Goal: Transaction & Acquisition: Purchase product/service

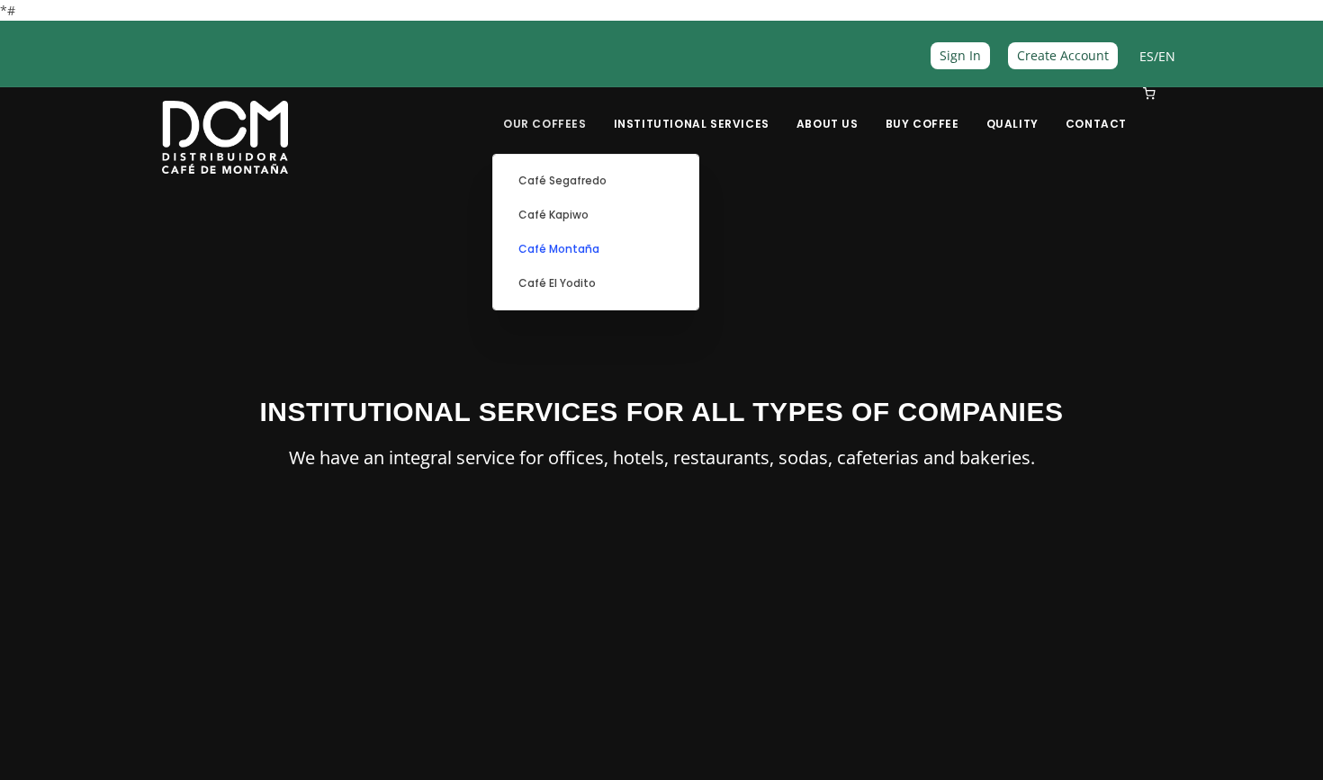
click at [611, 248] on link "Café Montaña" at bounding box center [595, 249] width 187 height 34
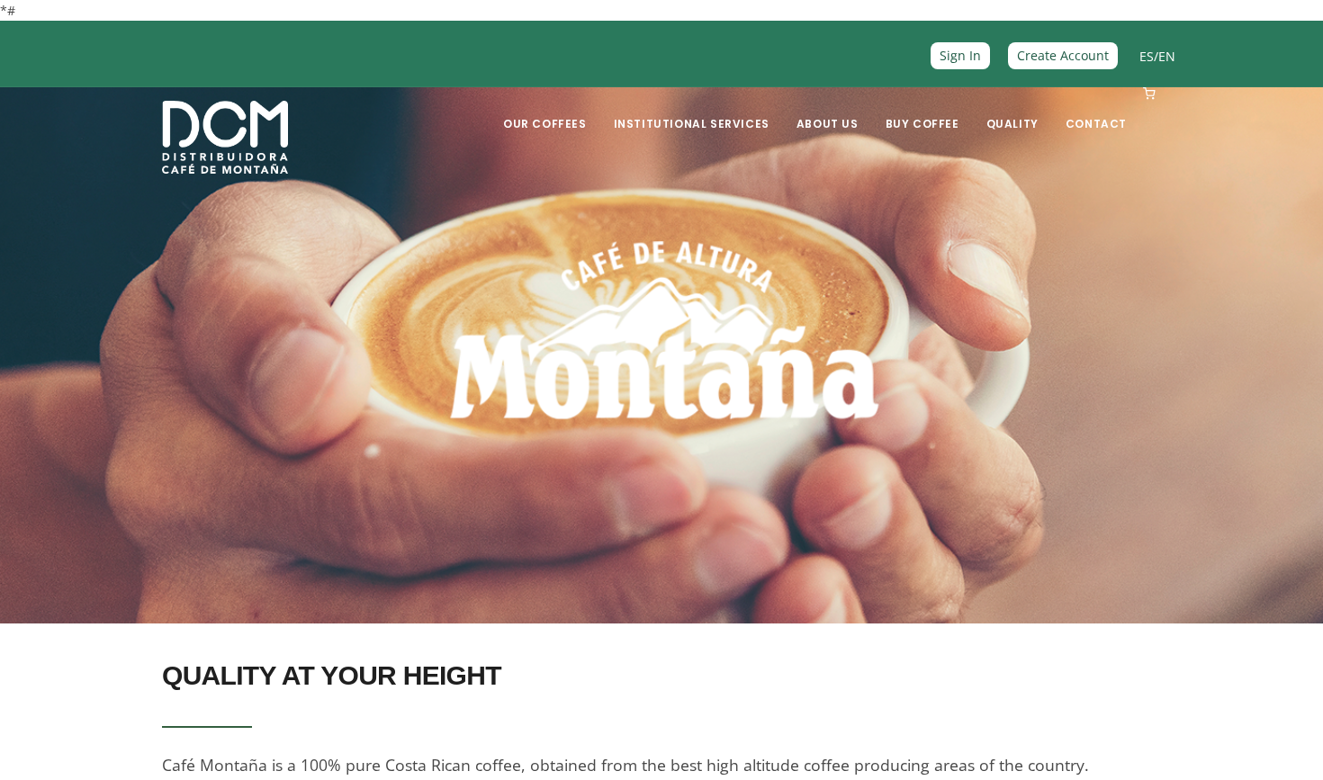
click at [1252, 667] on section "QUALITY AT YOUR HEIGHT Café Montaña is a 100% pure Costa Rican coffee, obtained…" at bounding box center [661, 718] width 1323 height 188
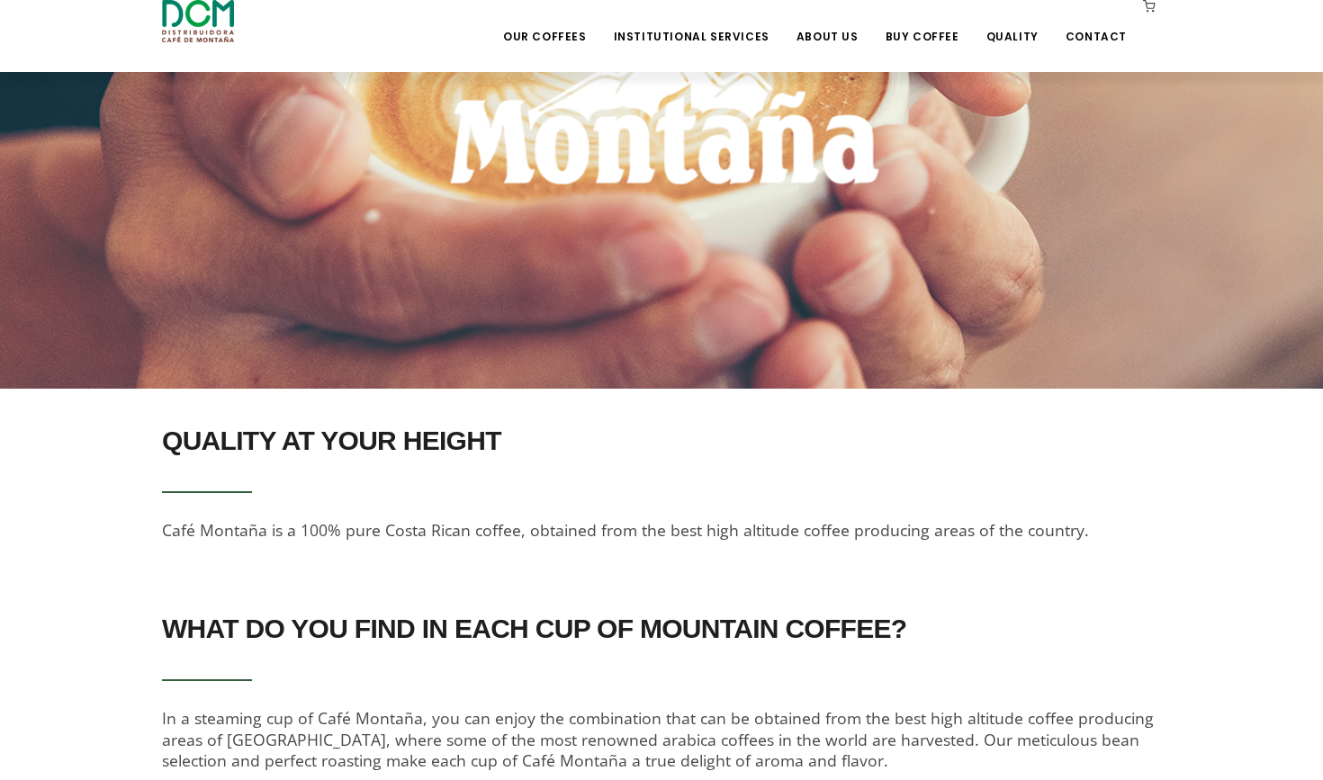
scroll to position [145, 0]
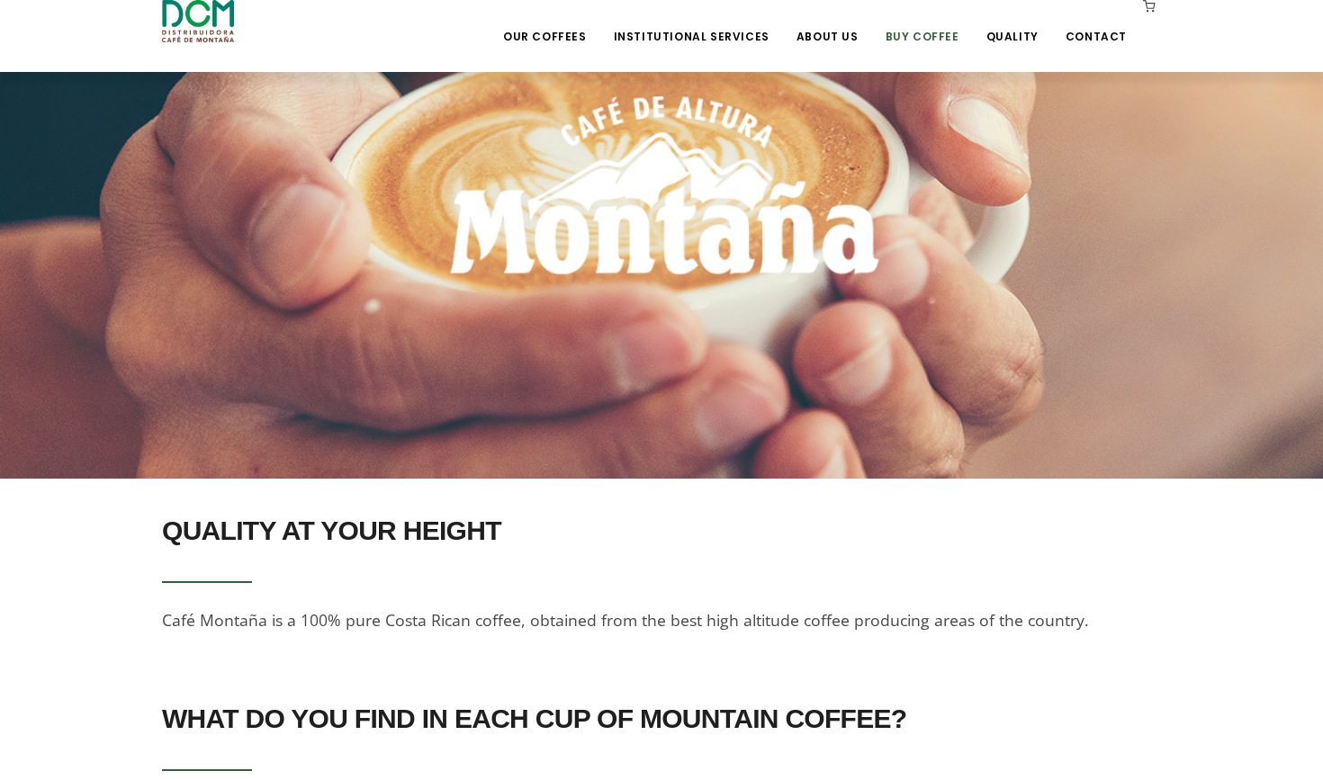
click at [948, 37] on link "Buy Coffee" at bounding box center [922, 23] width 95 height 42
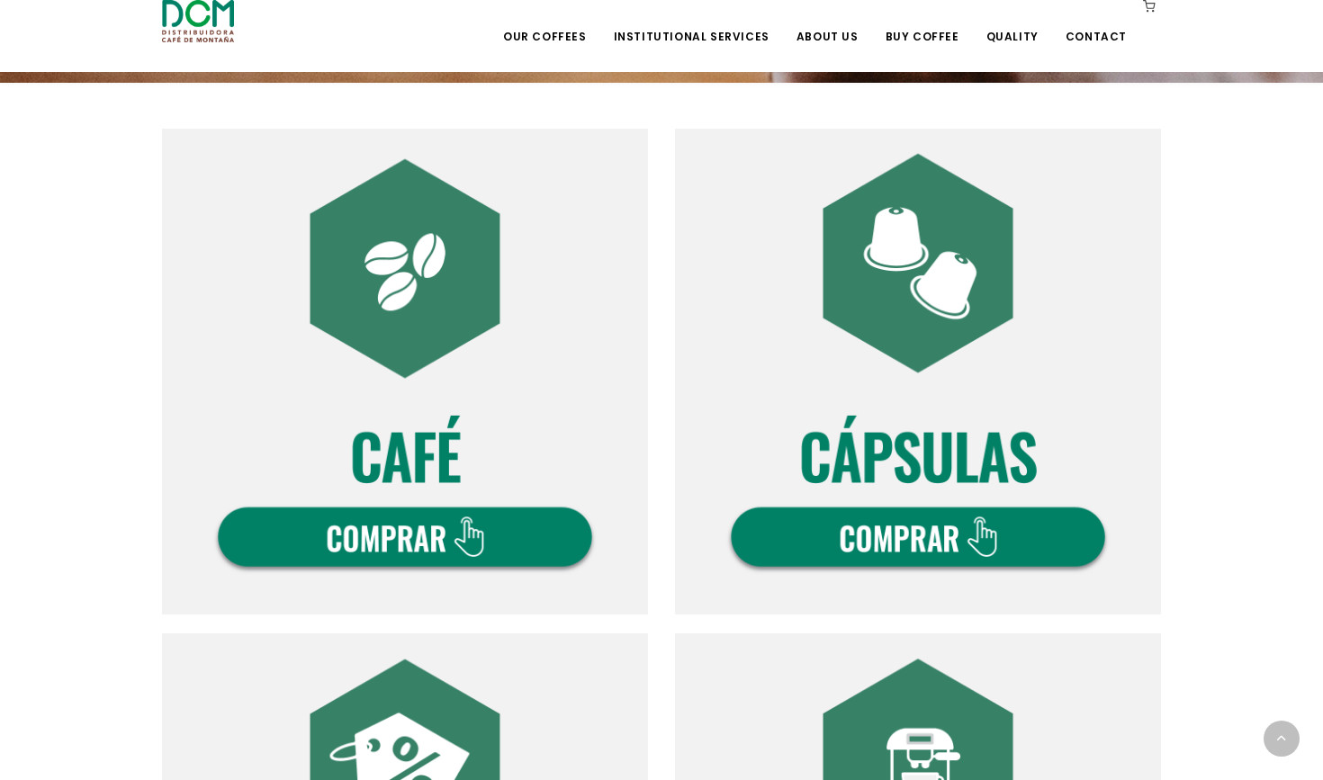
scroll to position [538, 0]
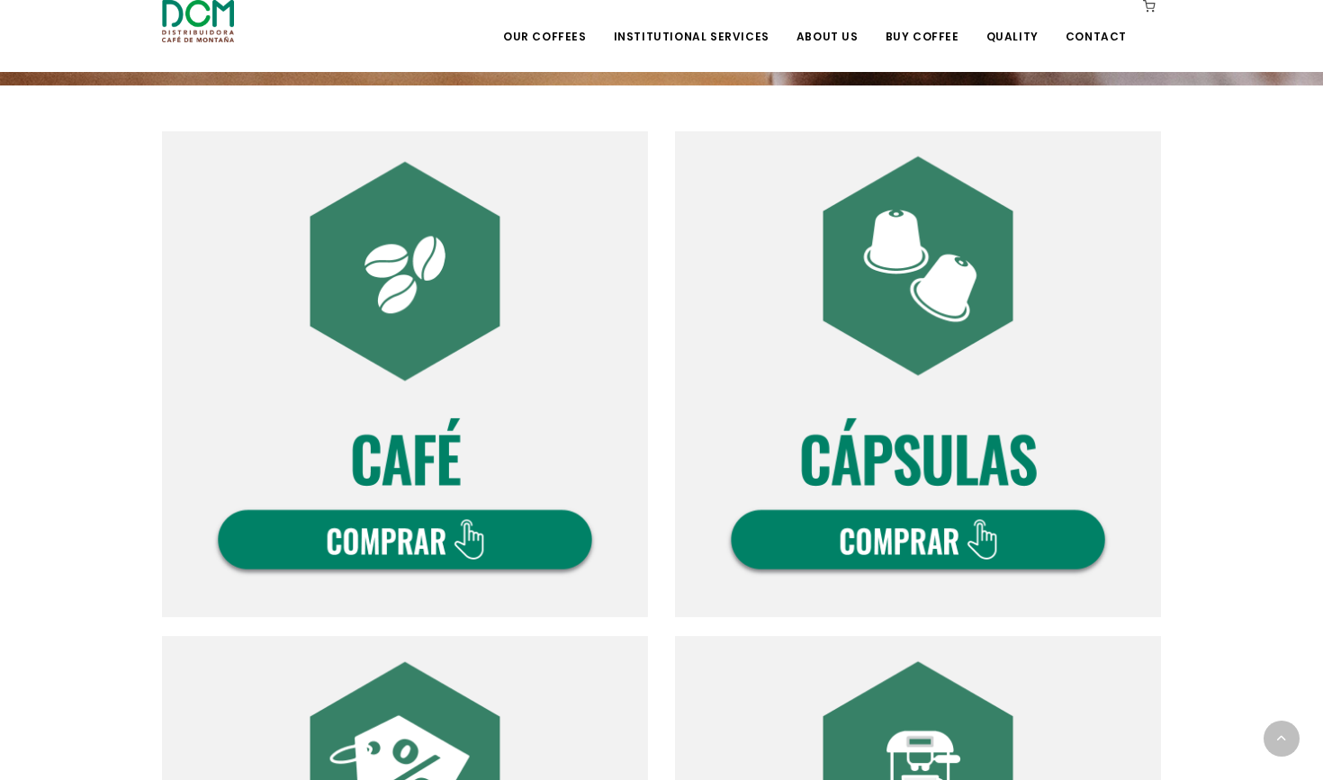
click at [331, 541] on img at bounding box center [405, 374] width 486 height 486
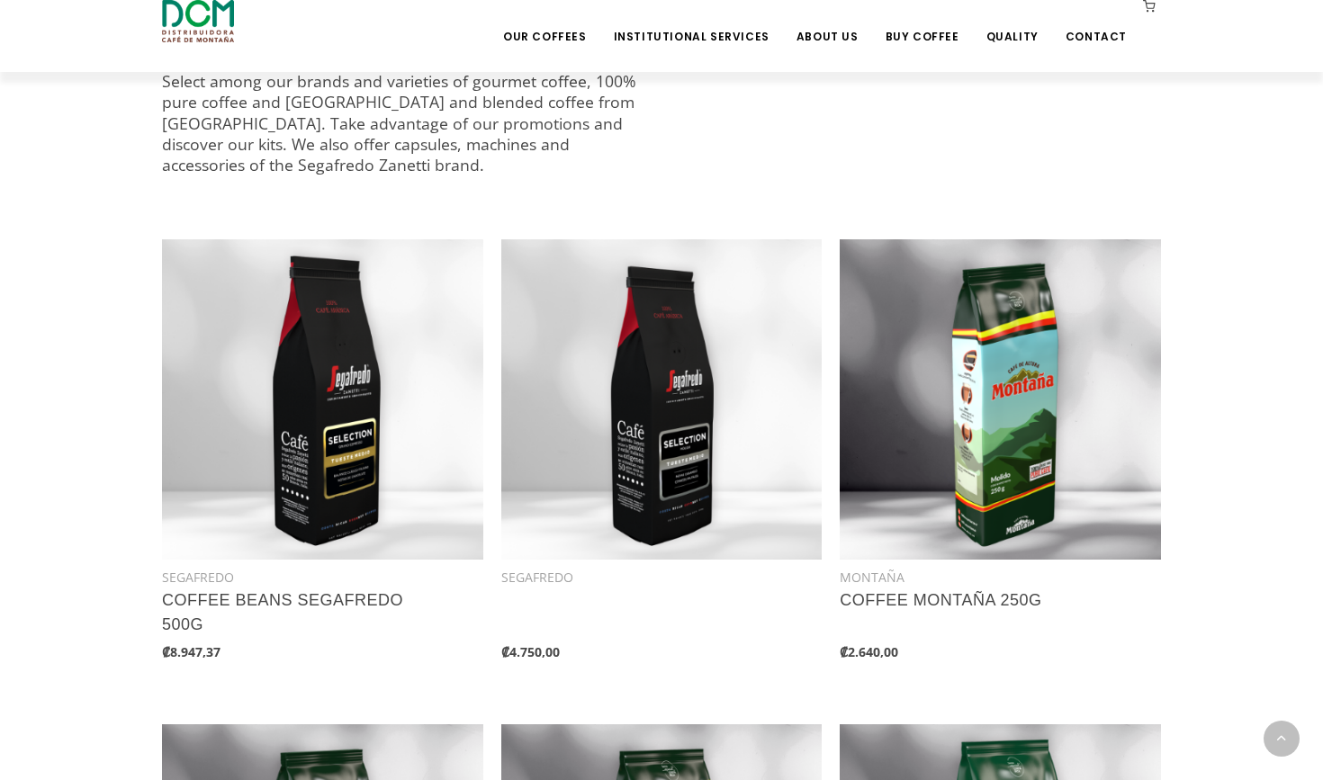
scroll to position [754, 0]
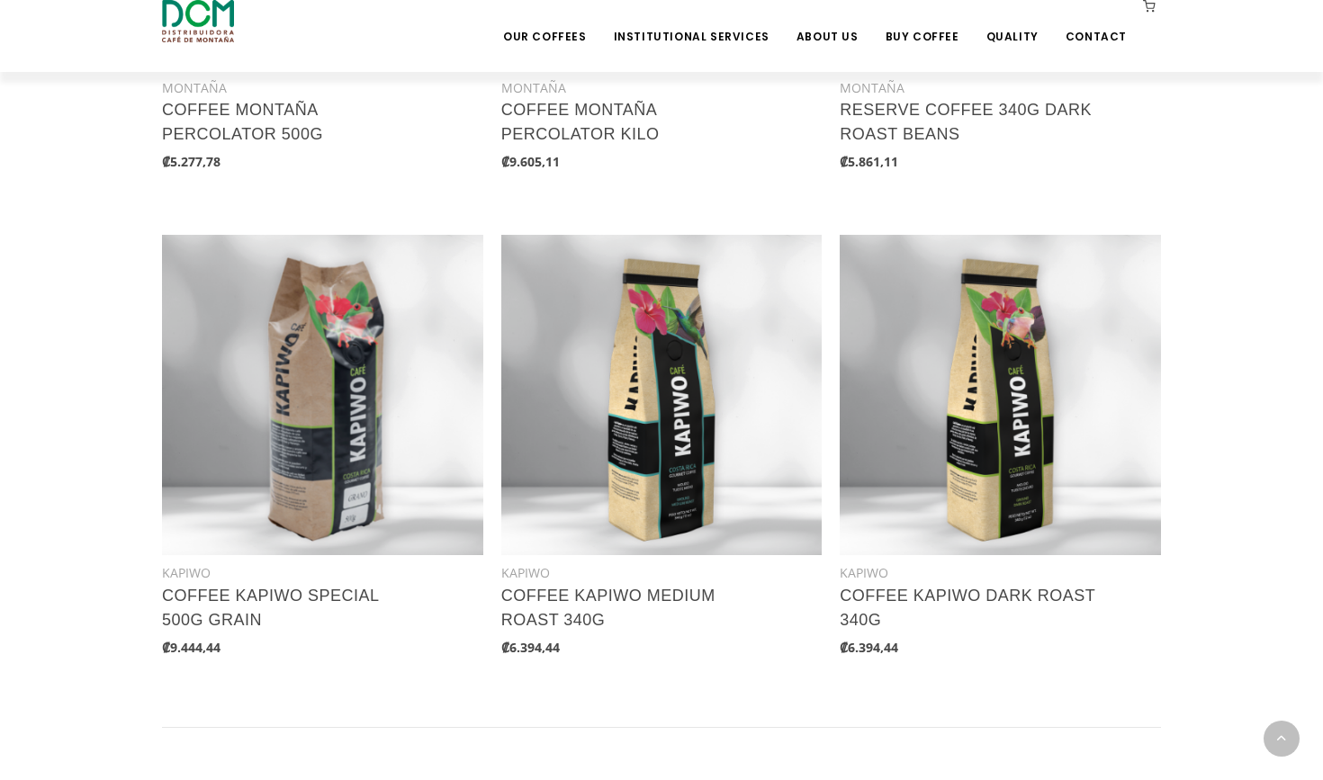
scroll to position [2155, 0]
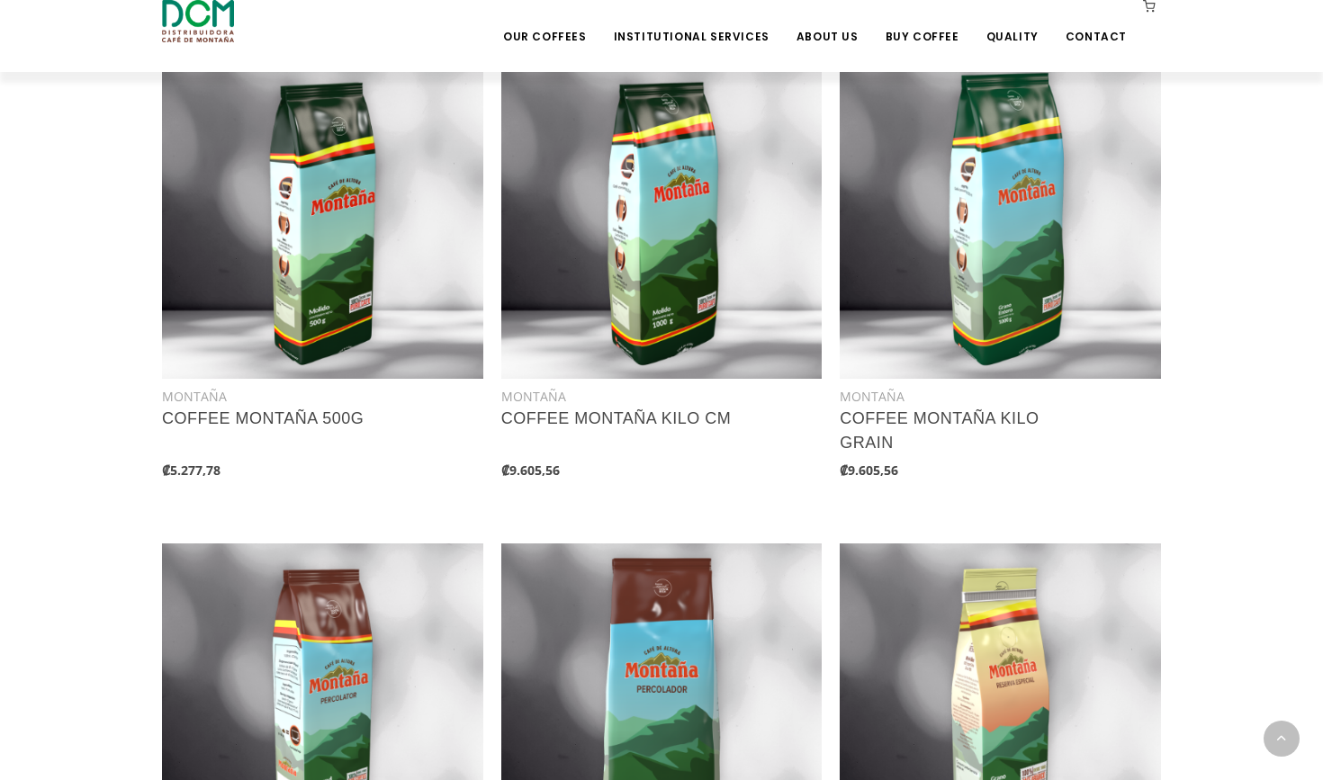
scroll to position [1355, 0]
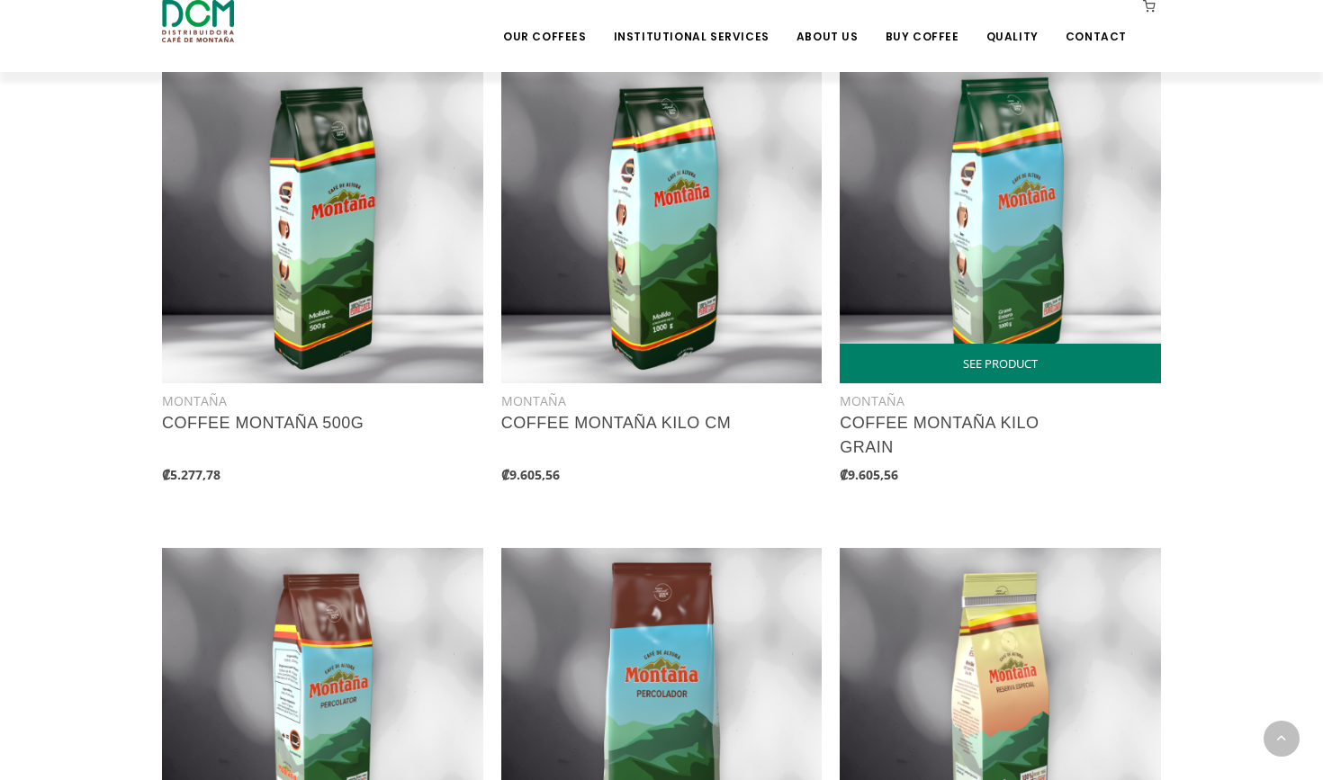
click at [1051, 265] on img at bounding box center [1000, 222] width 321 height 321
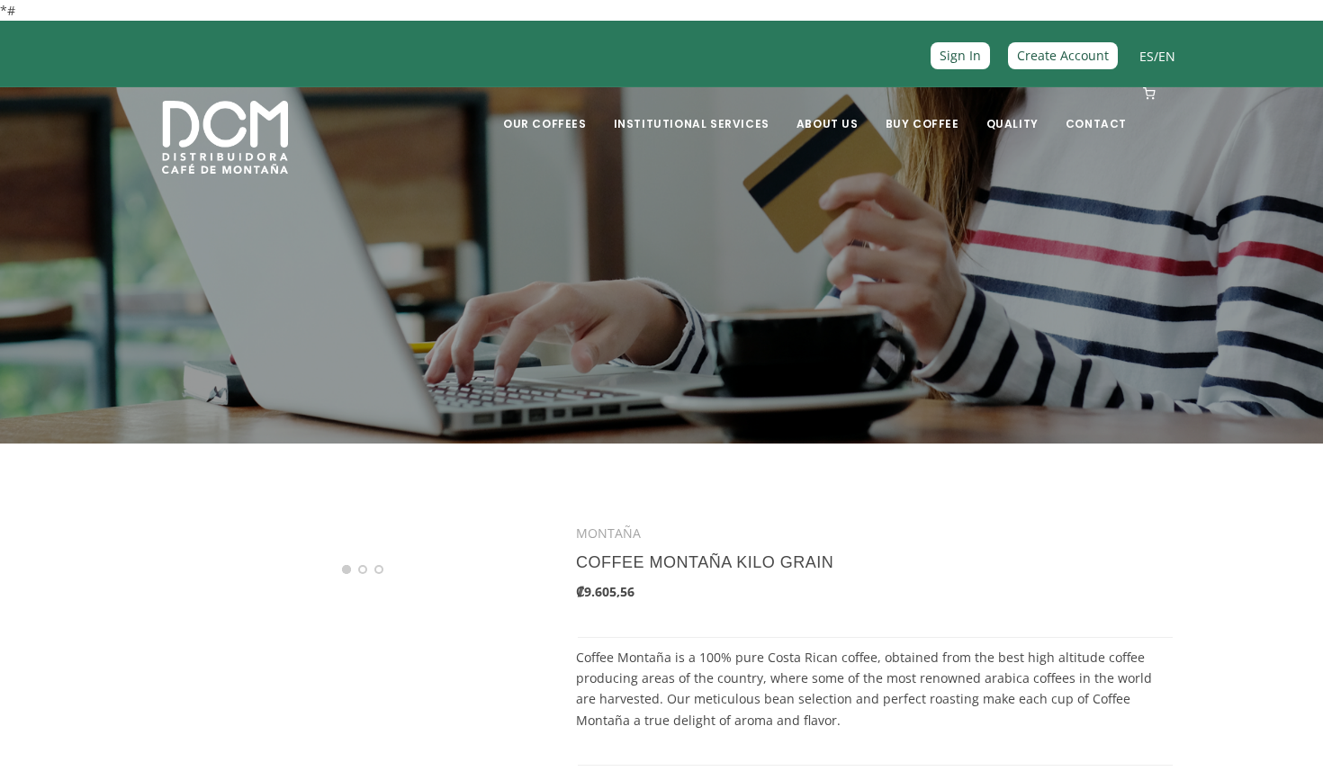
click at [1192, 495] on section "MONTAÑA COFFEE MONTAÑA KILO GRAIN ₡9.605,56 QUANTITY - 1" at bounding box center [661, 707] width 1323 height 526
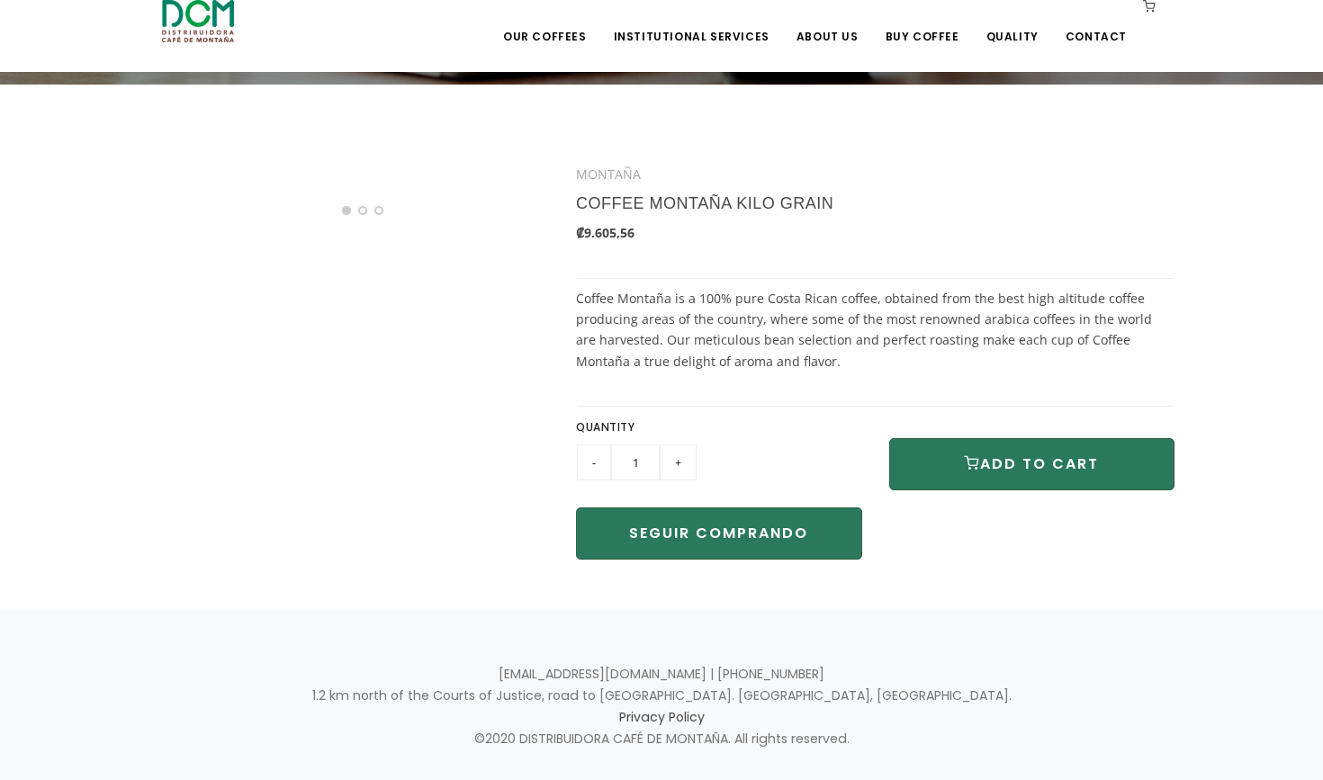
scroll to position [364, 0]
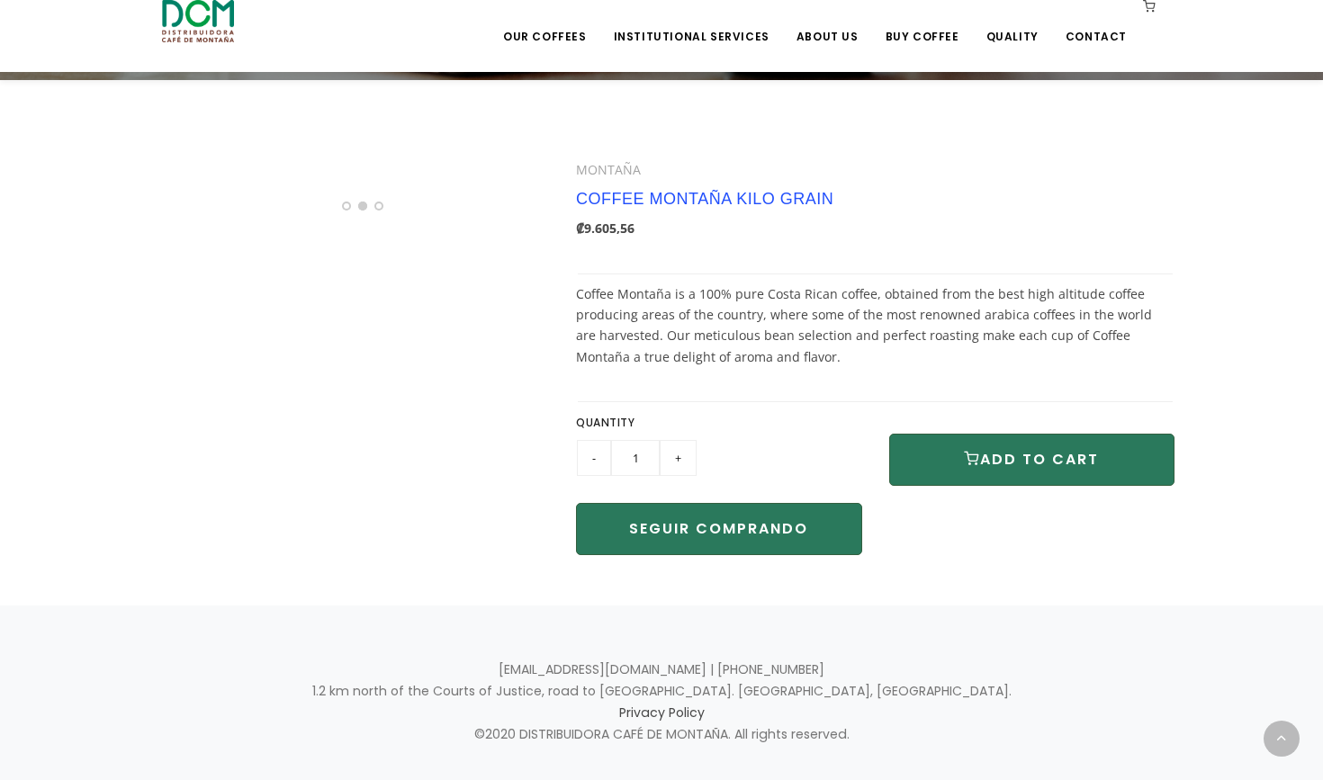
click at [788, 199] on link "COFFEE MONTAÑA KILO GRAIN" at bounding box center [704, 199] width 257 height 18
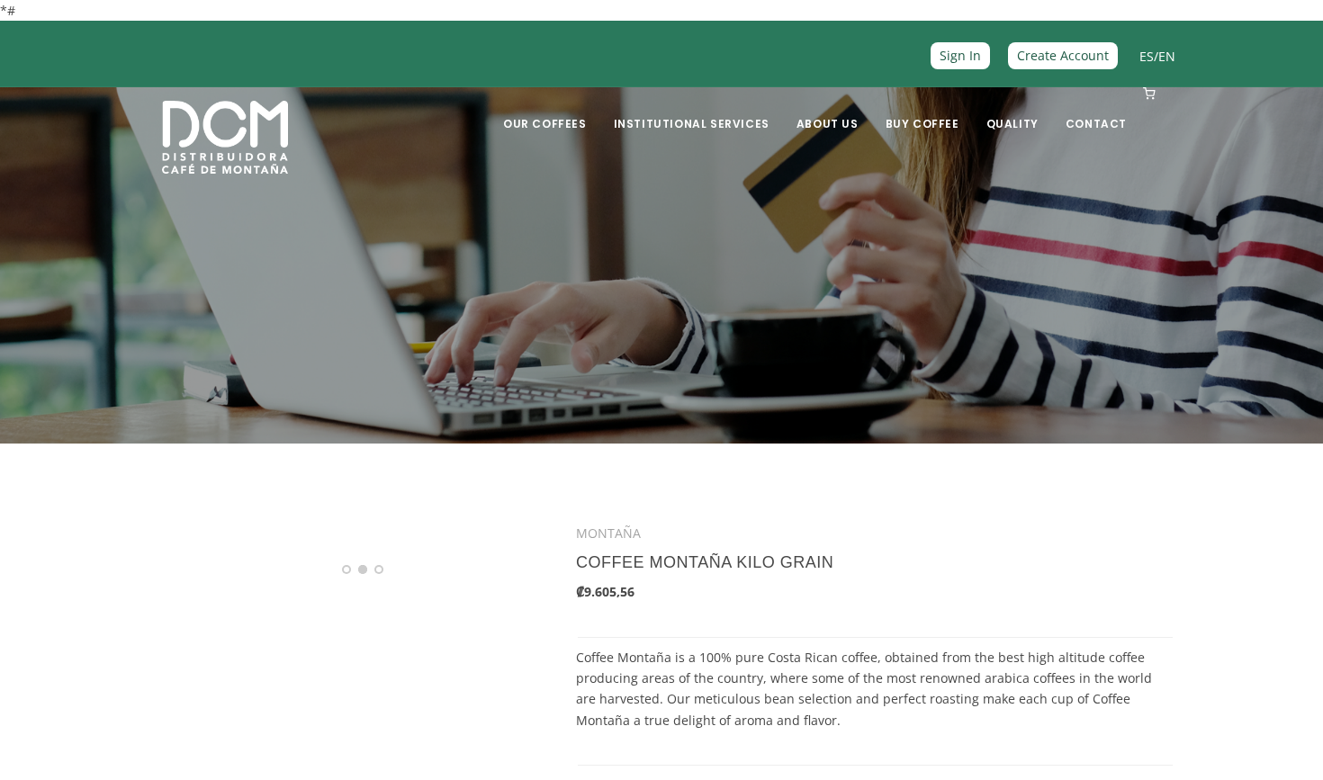
click at [964, 561] on h3 "COFFEE MONTAÑA KILO GRAIN" at bounding box center [815, 562] width 479 height 38
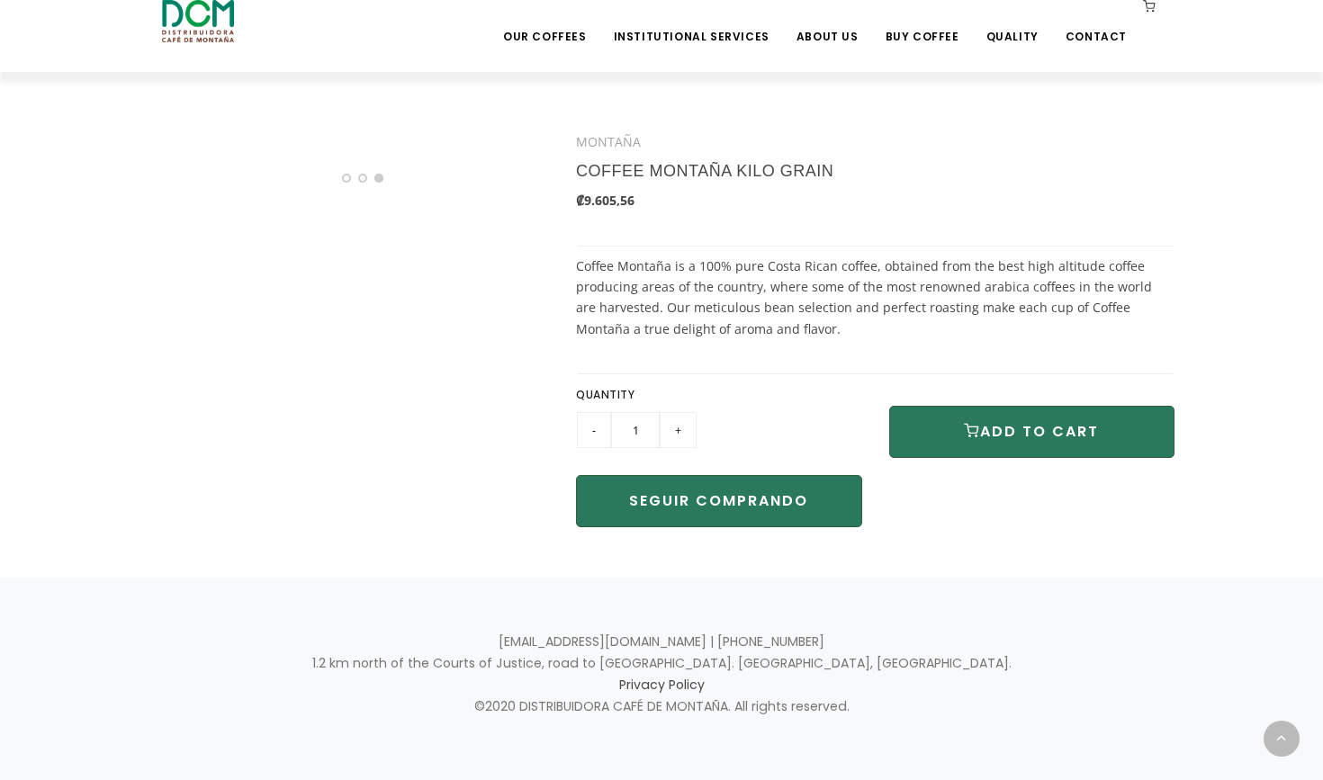
scroll to position [396, 0]
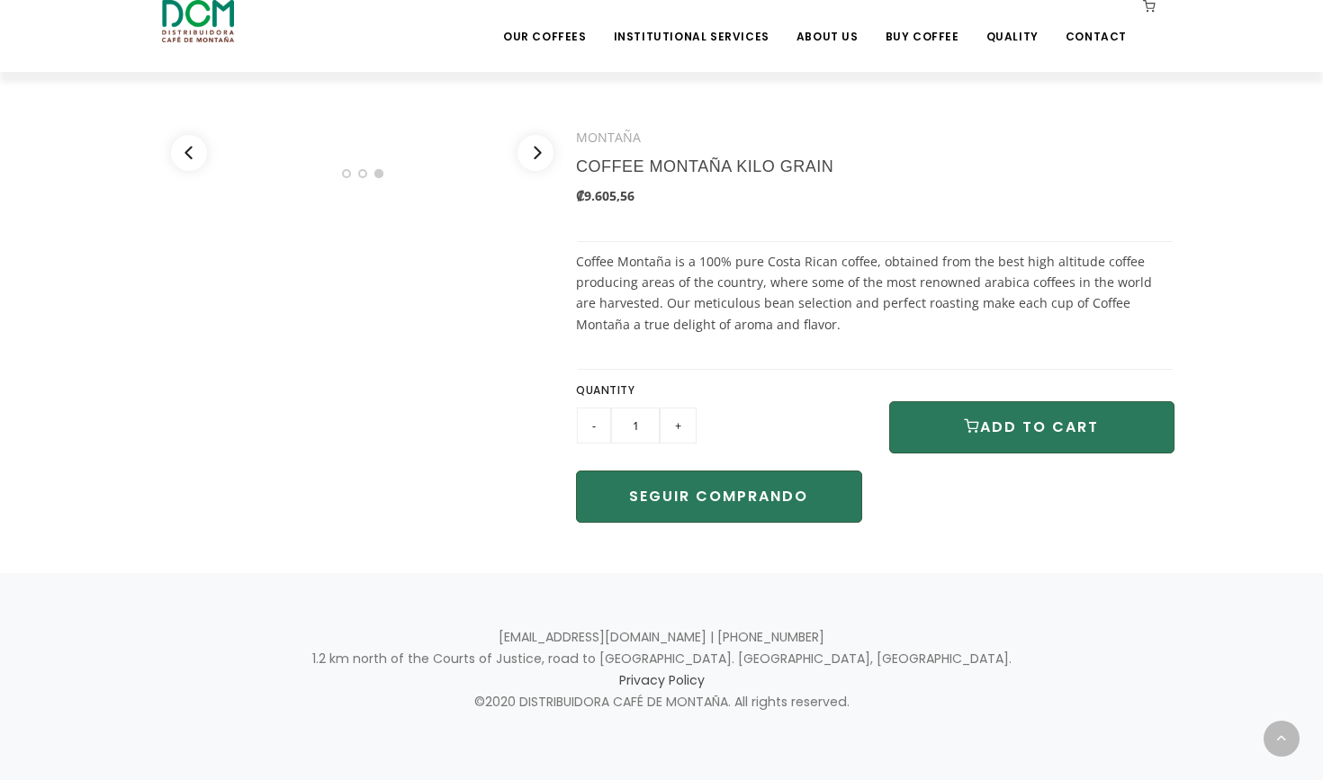
click at [362, 175] on li "Page dot 2" at bounding box center [362, 173] width 9 height 9
click at [183, 151] on button "Previous" at bounding box center [189, 153] width 36 height 36
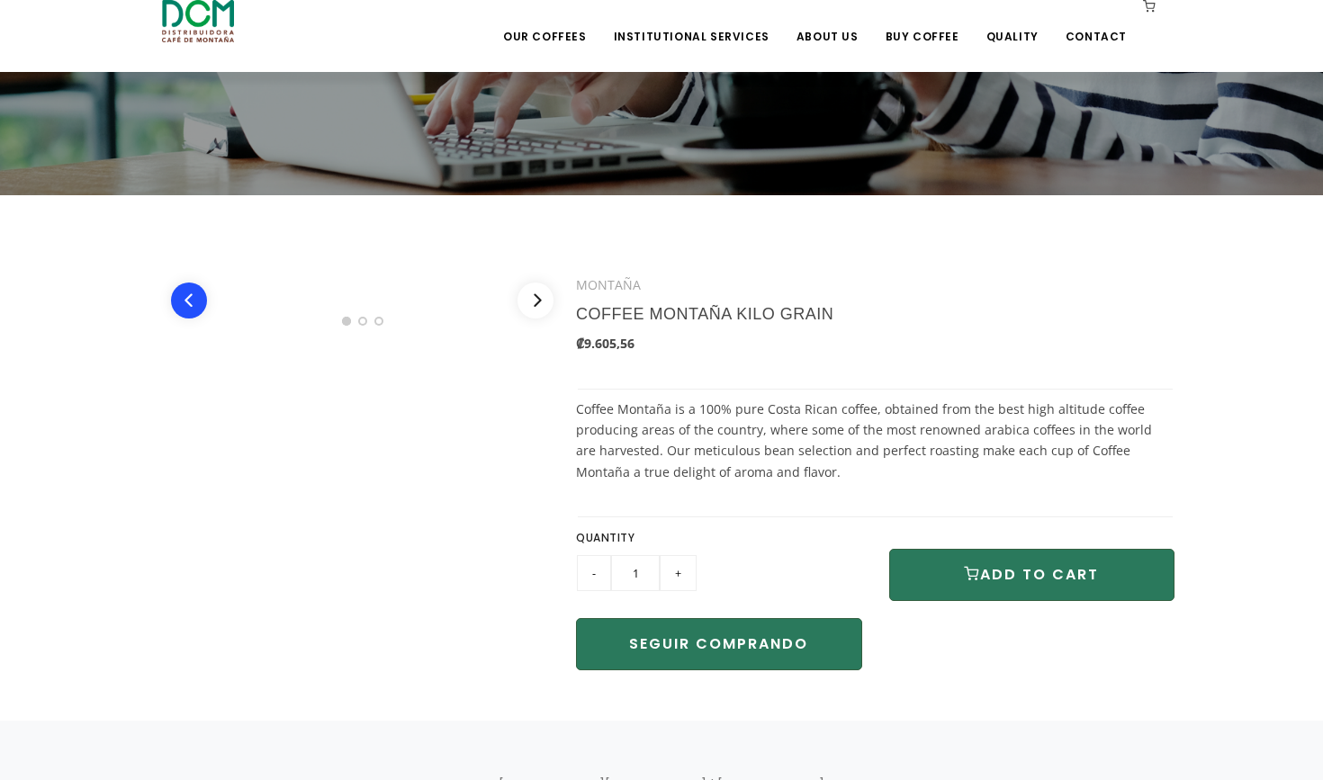
scroll to position [322, 0]
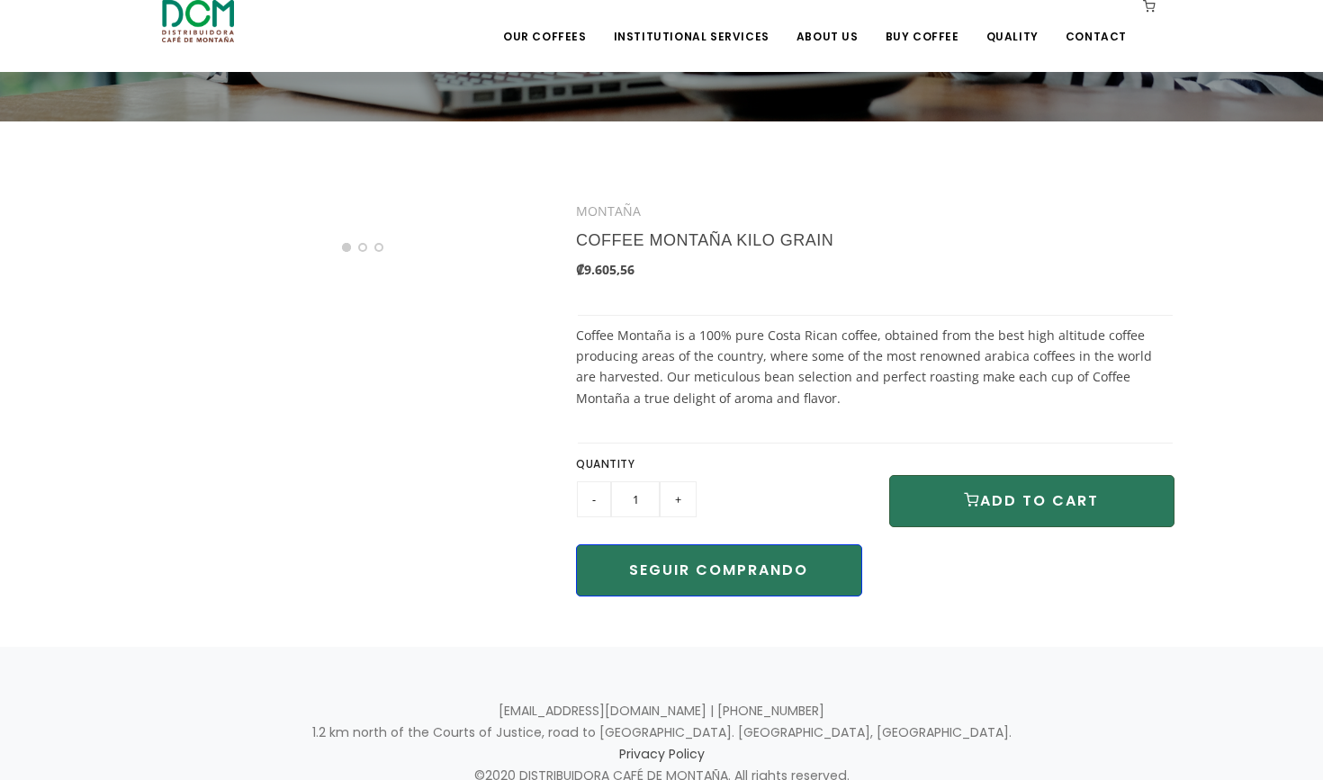
click at [769, 570] on button "SEGUIR COMPRANDO" at bounding box center [719, 570] width 286 height 52
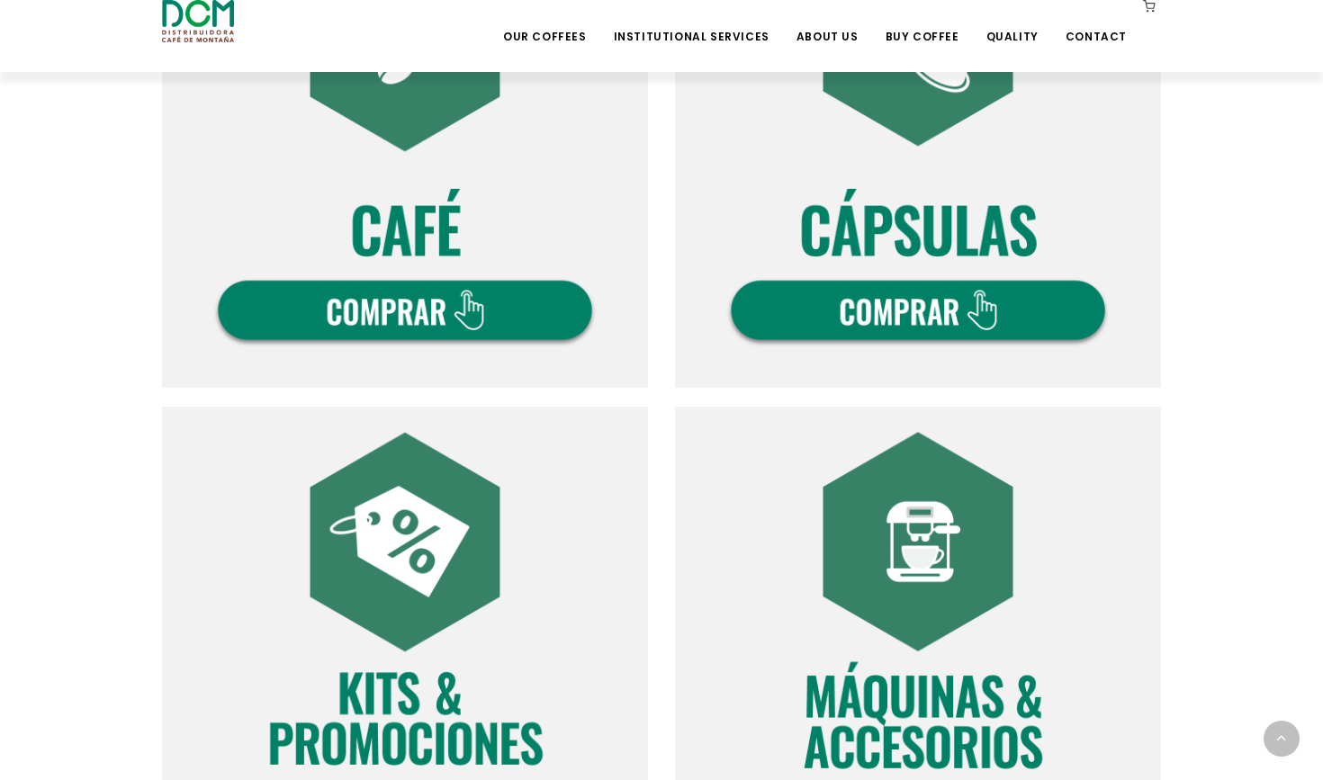
scroll to position [766, 0]
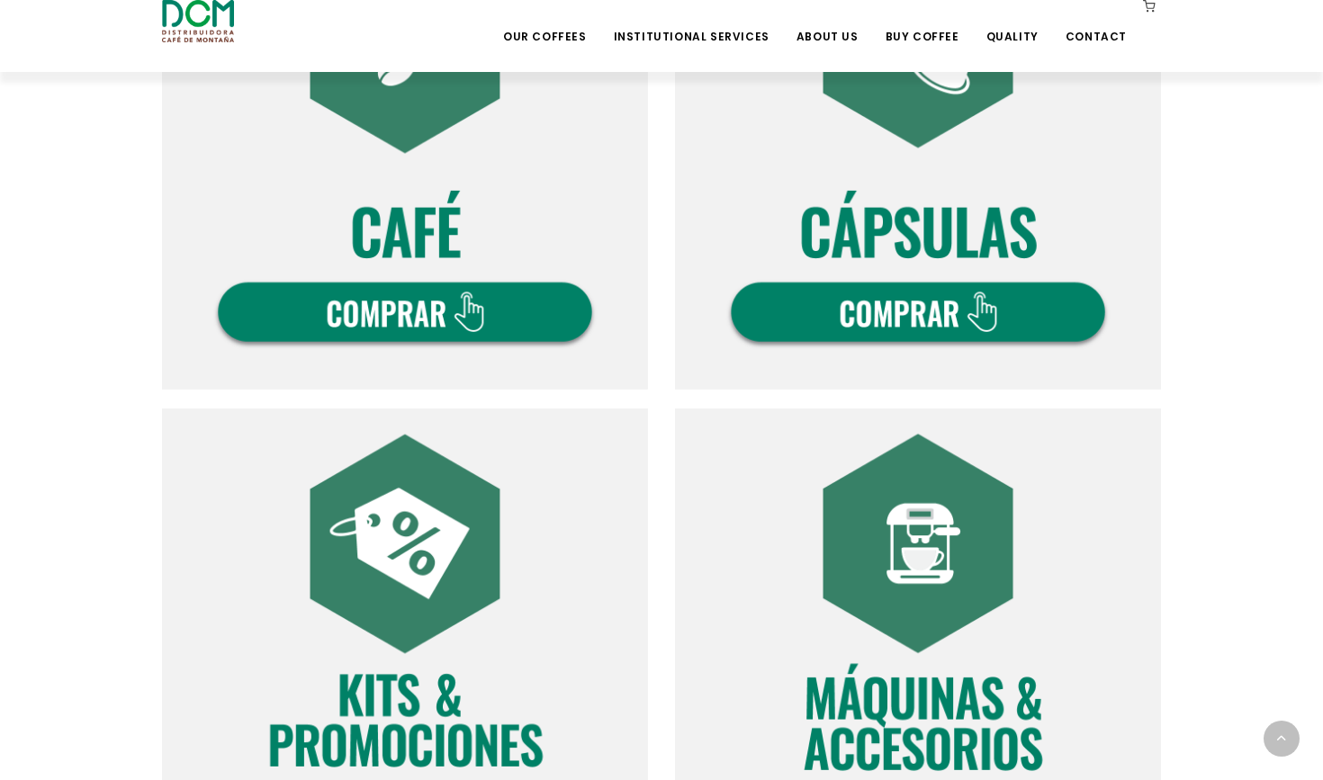
click at [388, 293] on img at bounding box center [405, 147] width 486 height 486
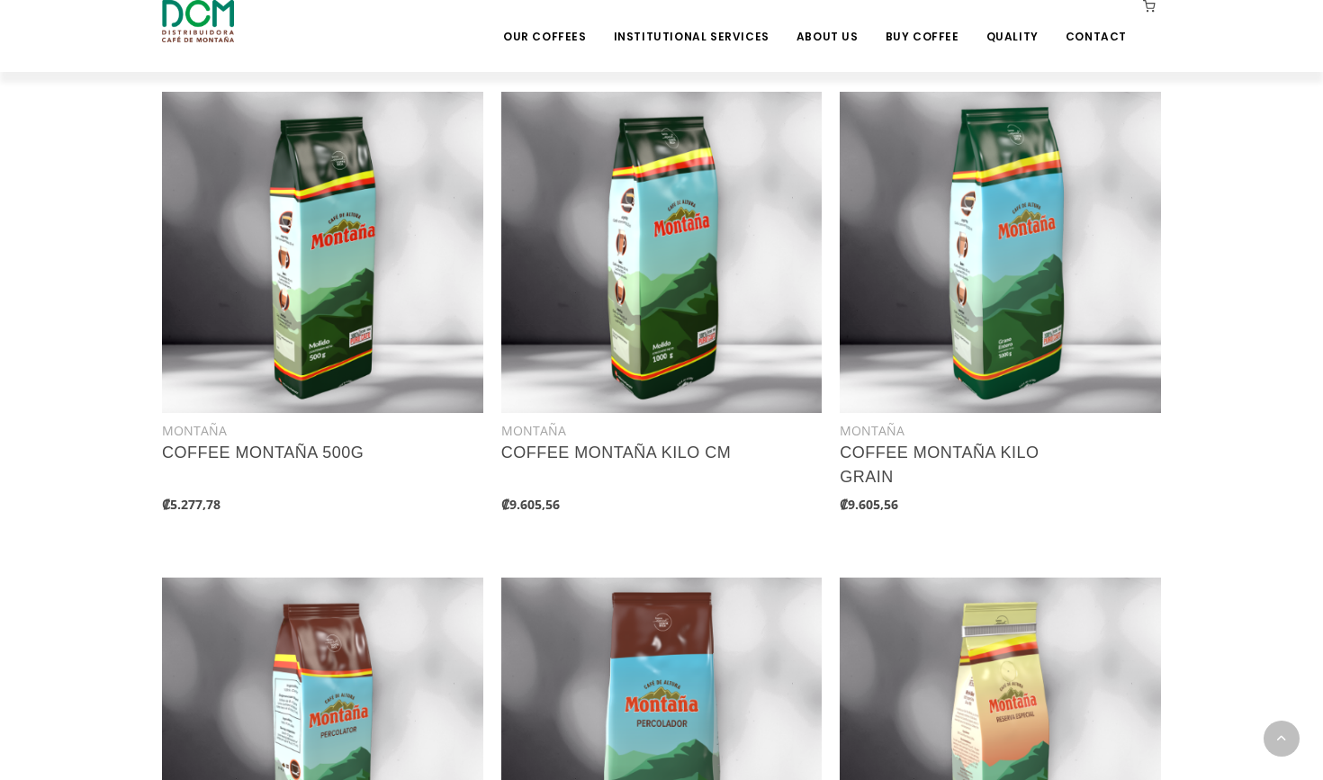
scroll to position [1330, 0]
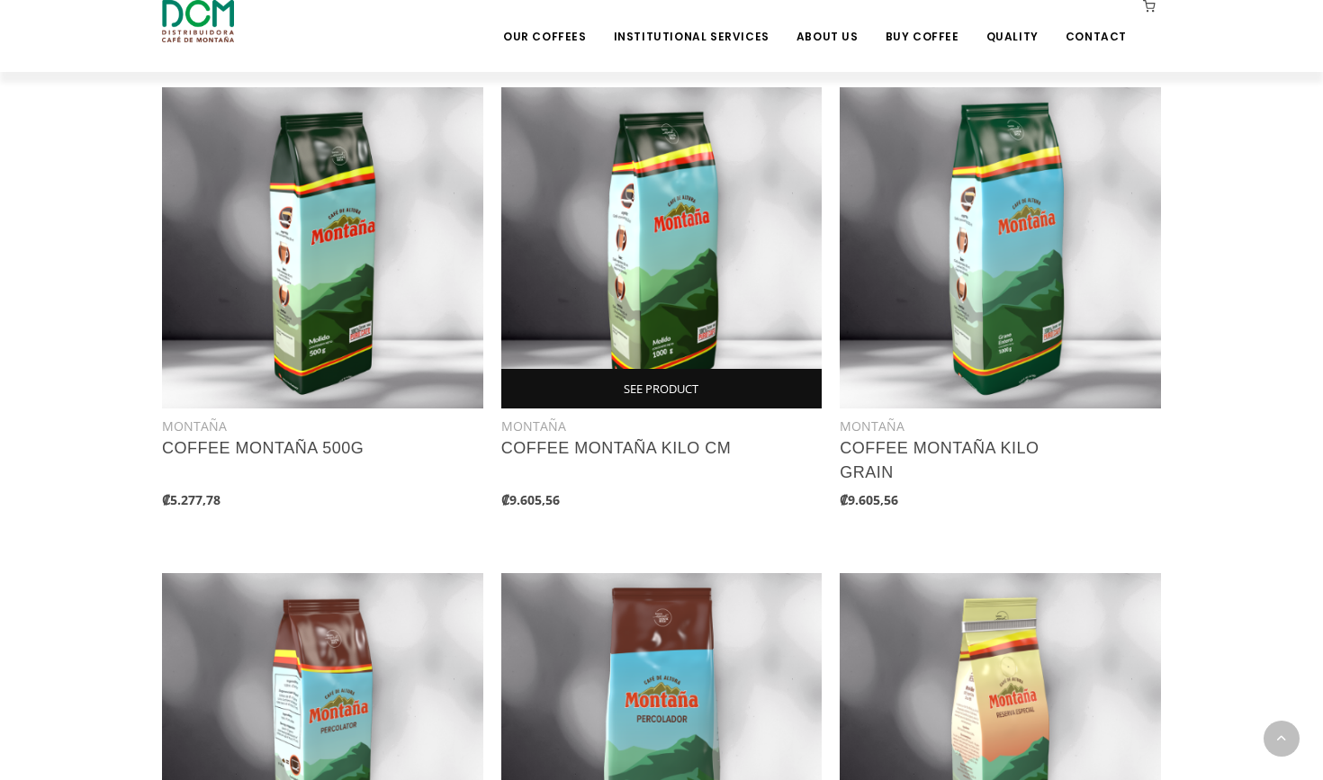
click at [690, 389] on link "SEE PRODUCT" at bounding box center [661, 389] width 321 height 40
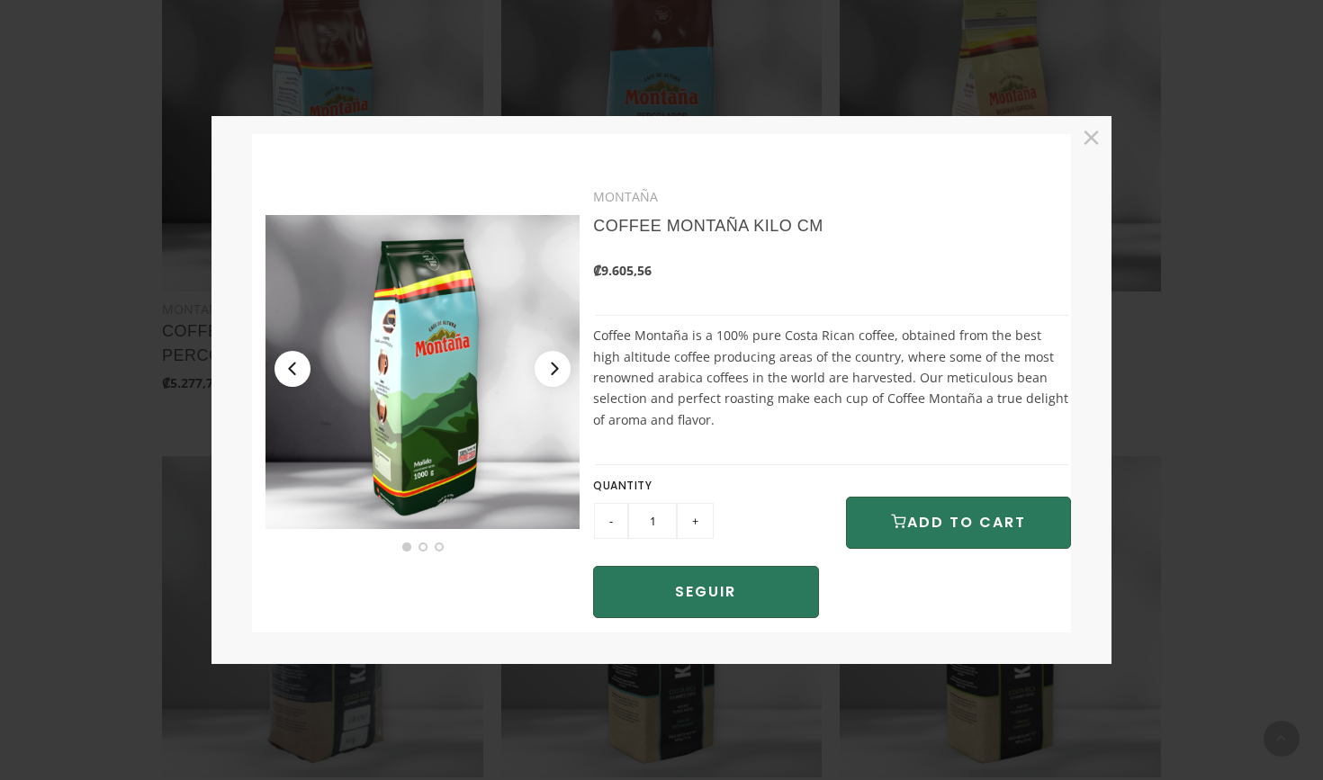
click at [555, 391] on img at bounding box center [422, 372] width 314 height 314
click at [555, 375] on button "Next" at bounding box center [552, 369] width 36 height 36
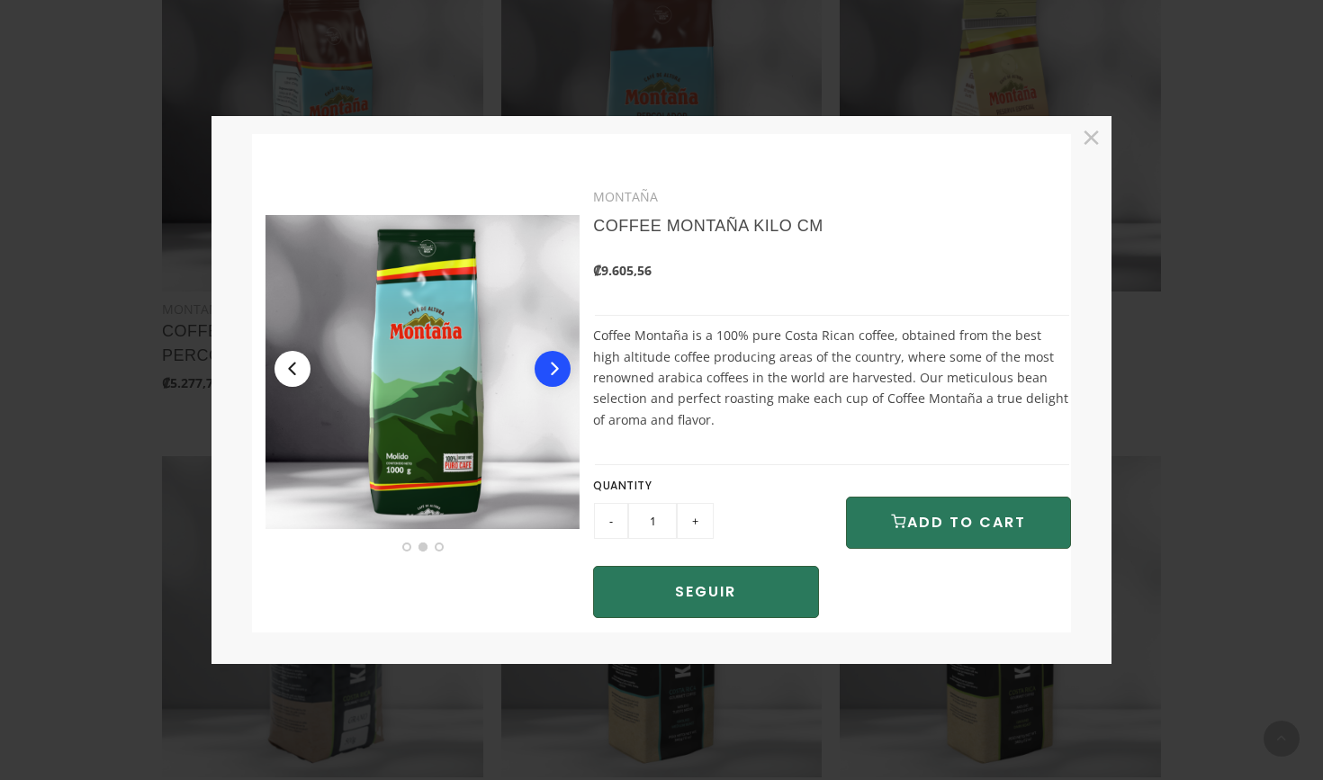
click at [555, 376] on button "Next" at bounding box center [552, 369] width 36 height 36
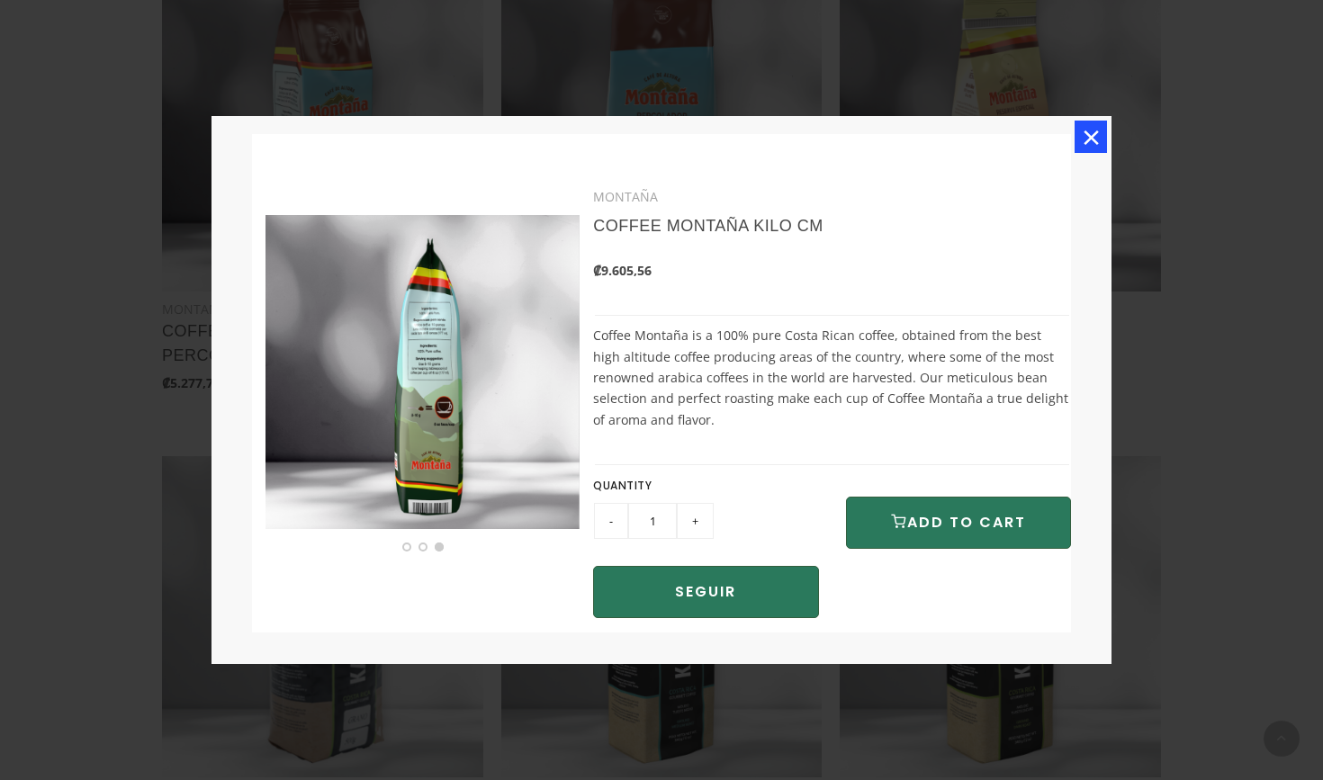
click at [1087, 141] on button "×" at bounding box center [1090, 137] width 32 height 32
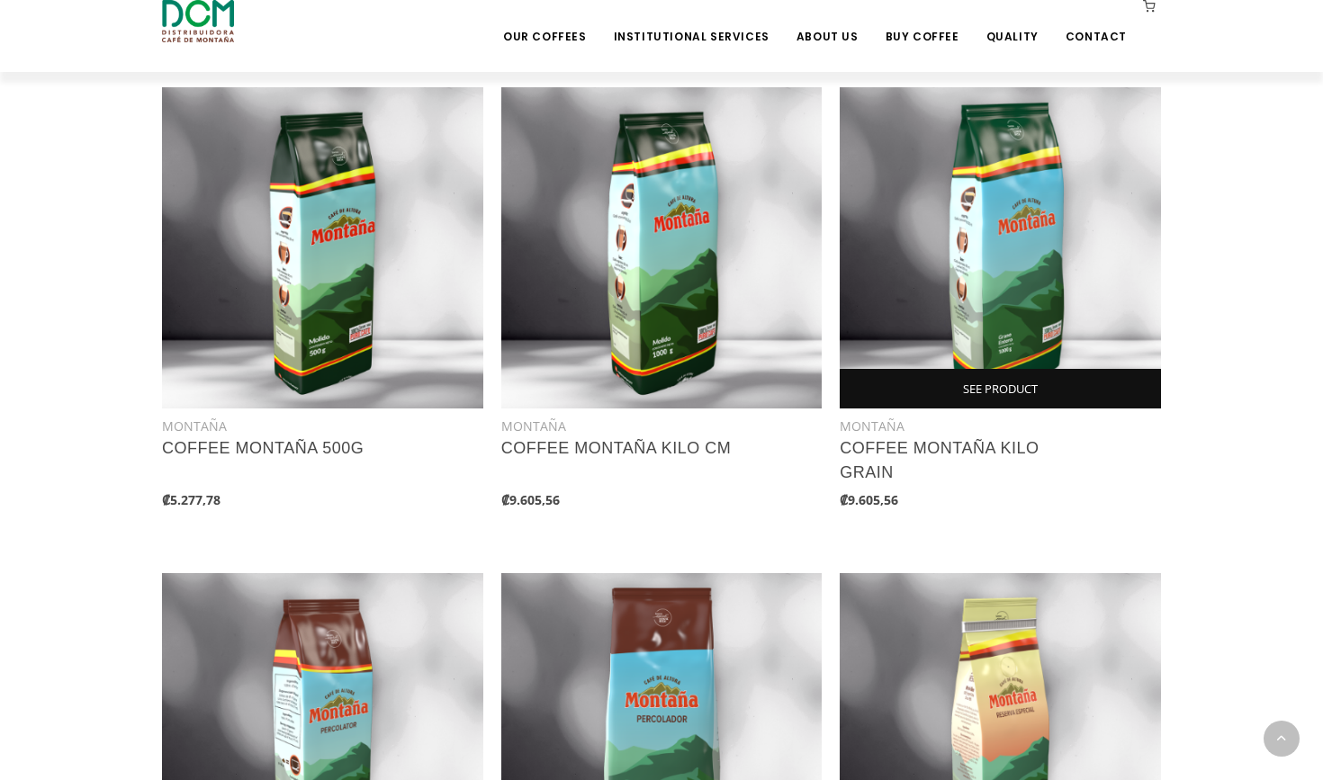
click at [935, 397] on link "SEE PRODUCT" at bounding box center [1000, 389] width 321 height 40
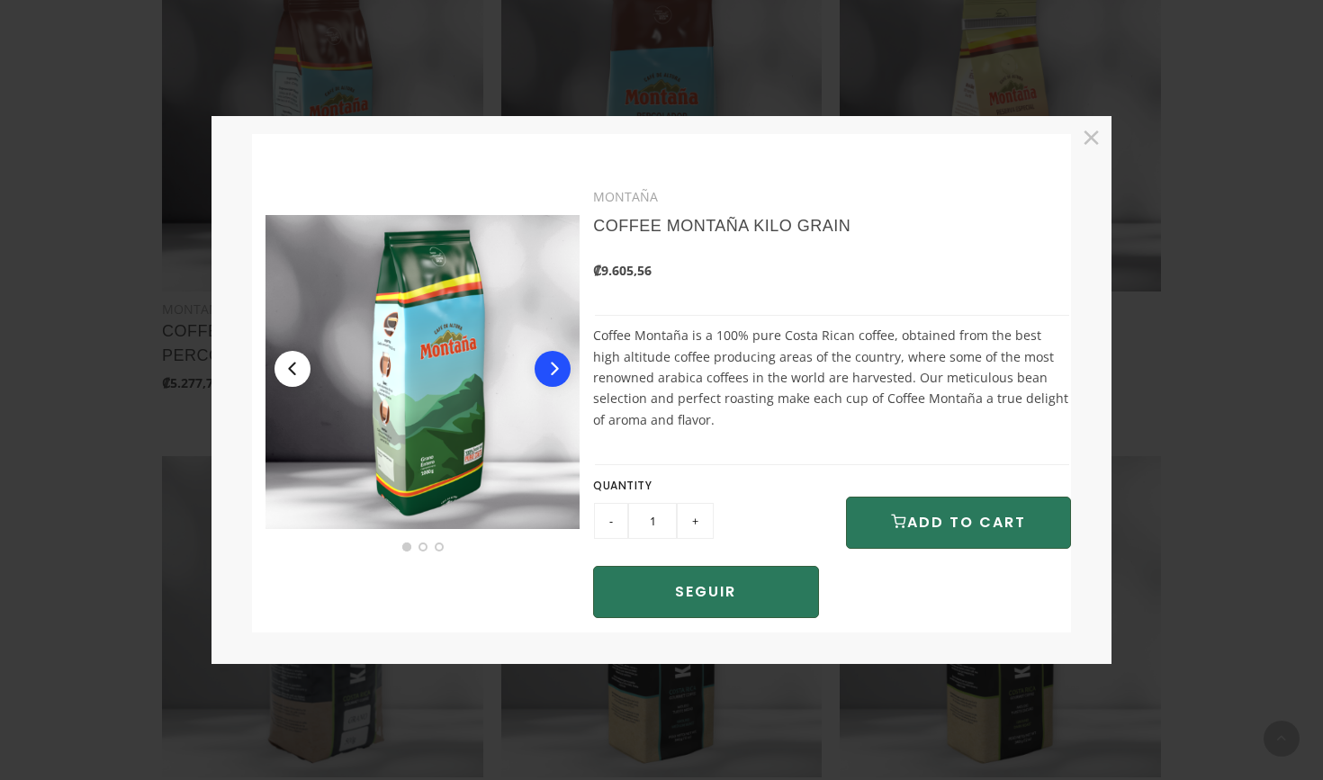
click at [560, 383] on button "Next" at bounding box center [552, 369] width 36 height 36
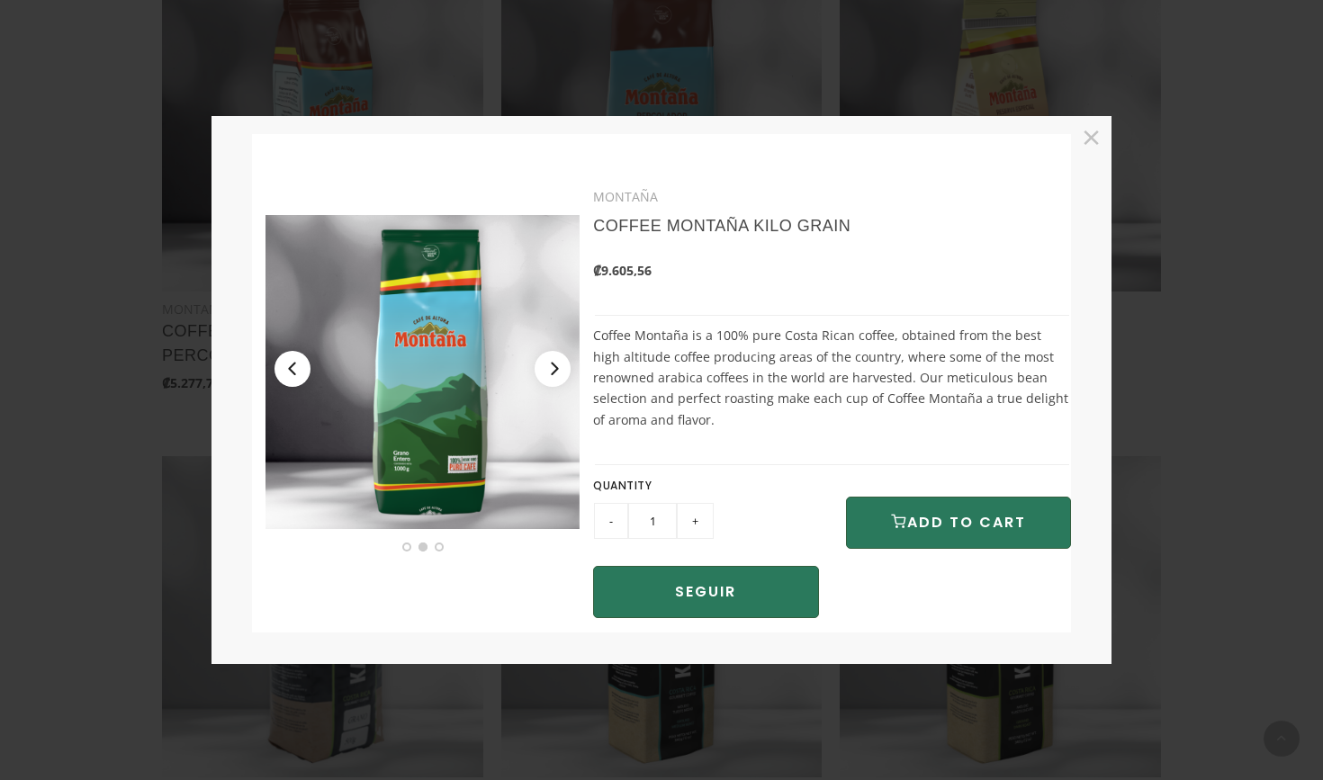
click at [395, 445] on img at bounding box center [422, 372] width 314 height 314
click at [541, 369] on button "Next" at bounding box center [552, 369] width 36 height 36
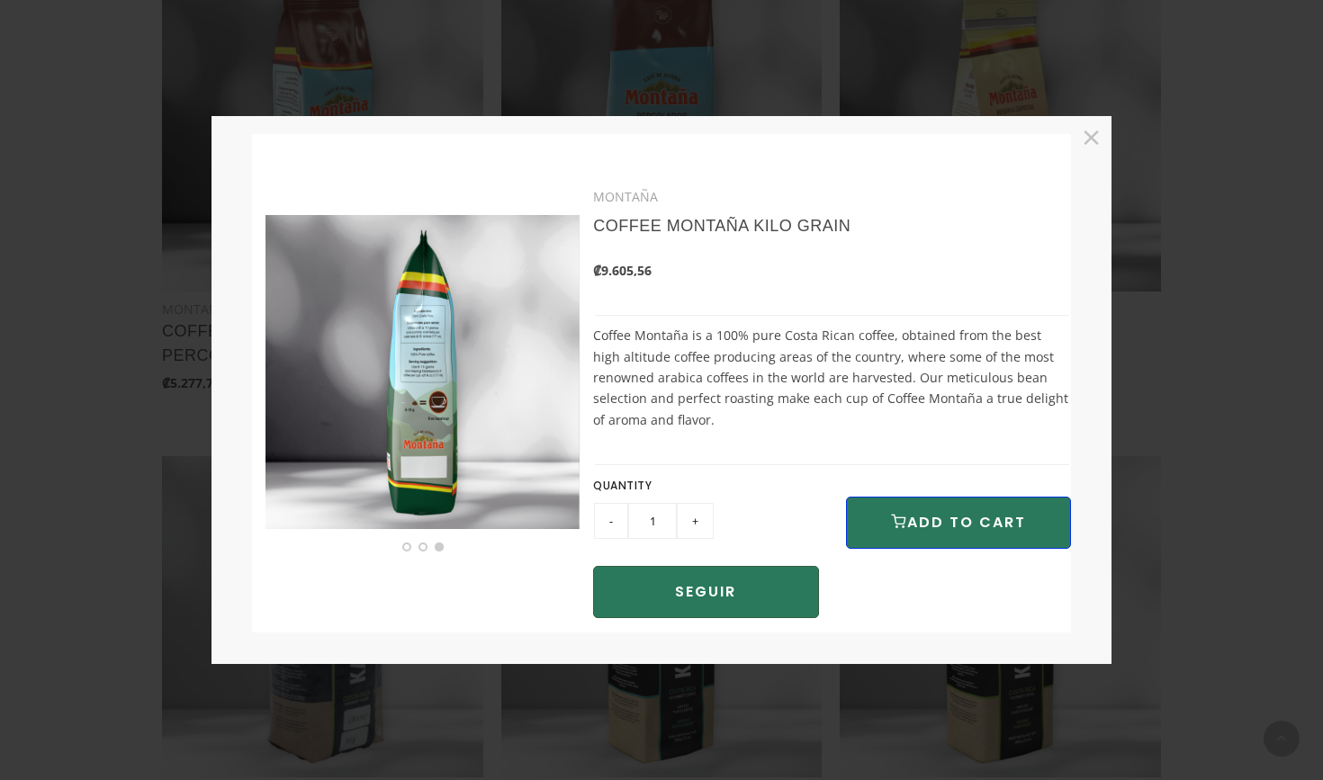
click at [953, 533] on button "ADD TO CART" at bounding box center [958, 523] width 225 height 52
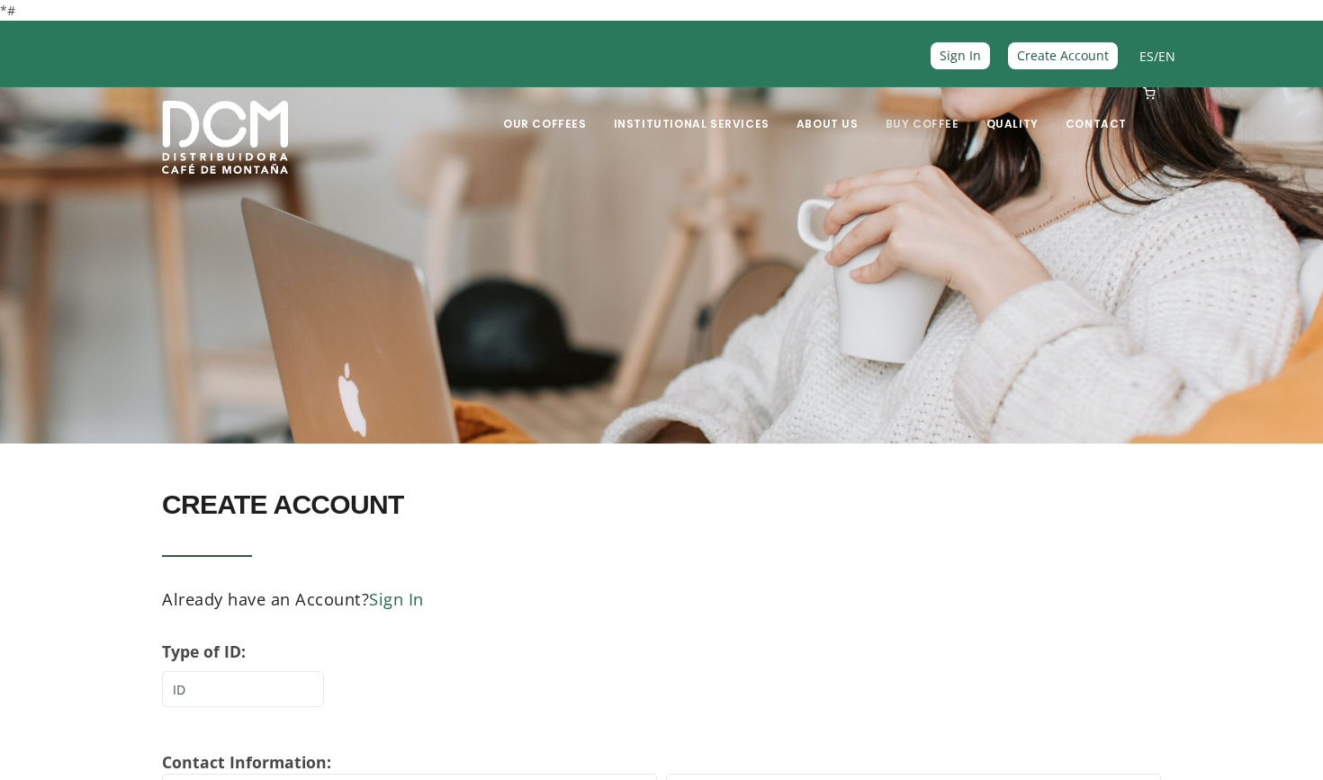
click at [935, 125] on link "Buy Coffee" at bounding box center [922, 110] width 95 height 42
